Goal: Task Accomplishment & Management: Complete application form

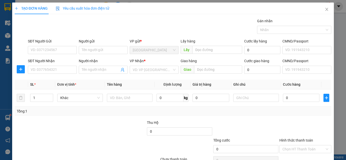
scroll to position [27, 0]
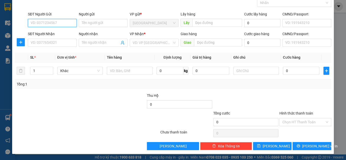
click at [38, 25] on input "SĐT Người Gửi" at bounding box center [52, 23] width 49 height 8
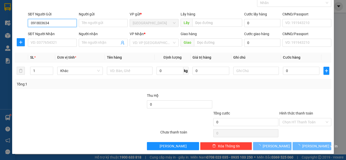
type input "0918036343"
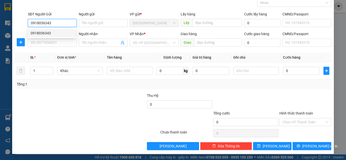
click at [54, 33] on div "0918036343" at bounding box center [52, 33] width 42 height 6
type input "0868747779"
type input "Minh thư phú quý"
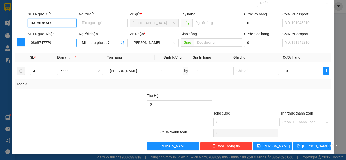
type input "0918036343"
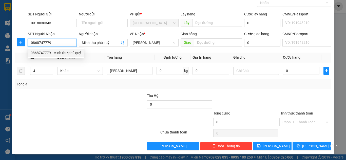
drag, startPoint x: 49, startPoint y: 44, endPoint x: 27, endPoint y: 33, distance: 24.6
click at [27, 41] on div "SĐT Người Nhận 0868747779" at bounding box center [52, 40] width 51 height 18
click at [58, 56] on div "0937539773 - HUY" at bounding box center [52, 53] width 48 height 8
type input "0937539773"
type input "HUY"
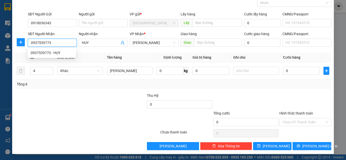
type input "50.000"
type input "0937539773"
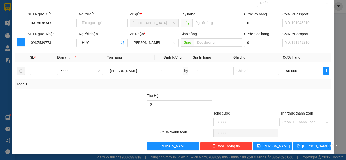
click at [92, 98] on div at bounding box center [113, 102] width 66 height 18
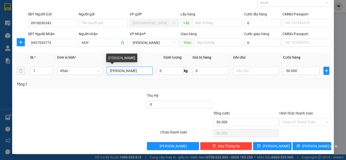
click at [116, 71] on input "[PERSON_NAME]" at bounding box center [130, 71] width 46 height 8
click at [126, 71] on input "[PERSON_NAME]" at bounding box center [130, 71] width 46 height 8
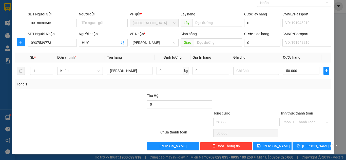
click at [279, 97] on div at bounding box center [305, 102] width 53 height 18
click at [266, 91] on div "Transit Pickup Surcharge Ids Transit Deliver Surcharge Ids Transit Deliver Surc…" at bounding box center [173, 70] width 316 height 159
click at [250, 93] on div at bounding box center [246, 102] width 66 height 18
click at [253, 99] on div at bounding box center [246, 102] width 66 height 18
click at [299, 97] on div at bounding box center [305, 102] width 53 height 18
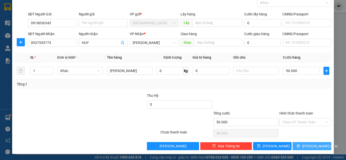
click at [298, 145] on button "[PERSON_NAME] và In" at bounding box center [311, 146] width 39 height 8
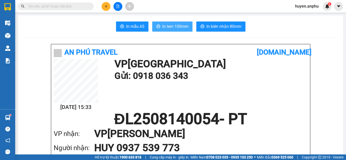
click at [171, 28] on span "In tem 100mm" at bounding box center [175, 26] width 26 height 6
click at [133, 29] on span "In mẫu A5" at bounding box center [135, 26] width 18 height 6
click at [176, 28] on span "In tem 100mm" at bounding box center [175, 26] width 26 height 6
click at [185, 30] on button "In tem 100mm" at bounding box center [172, 27] width 40 height 10
